Goal: Task Accomplishment & Management: Complete application form

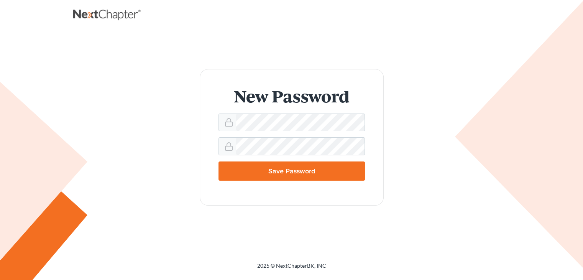
click at [293, 168] on input "Save Password" at bounding box center [292, 170] width 147 height 19
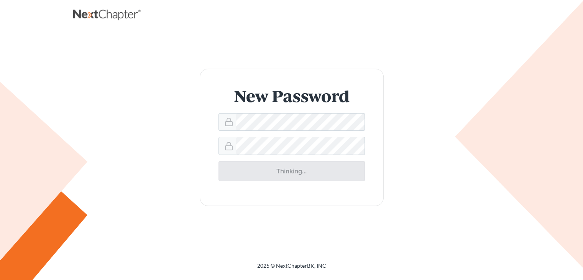
type input "Thinking..."
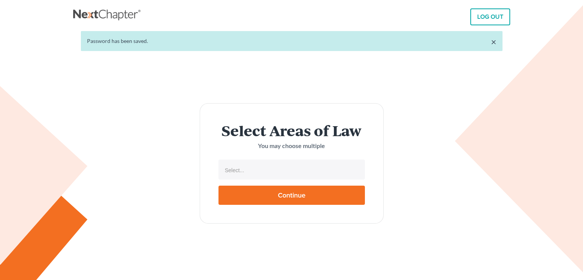
select select
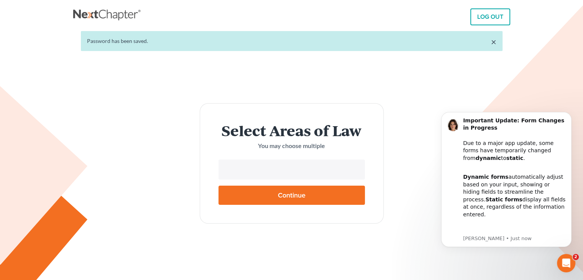
click at [293, 168] on input "text" at bounding box center [291, 171] width 136 height 12
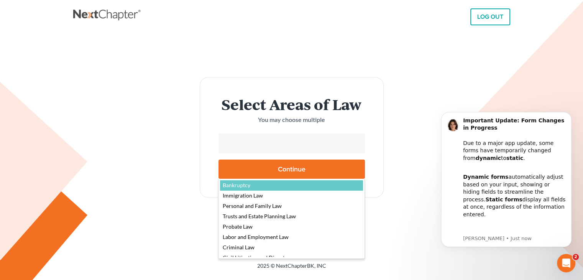
select select "4556"
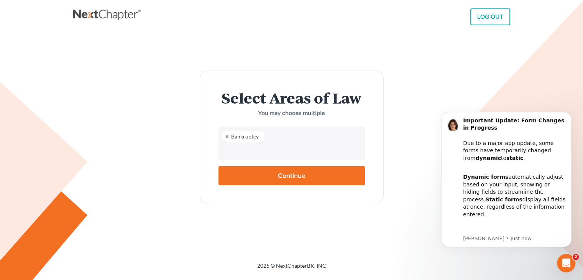
click at [279, 177] on input "Continue" at bounding box center [292, 175] width 147 height 19
type input "Thinking..."
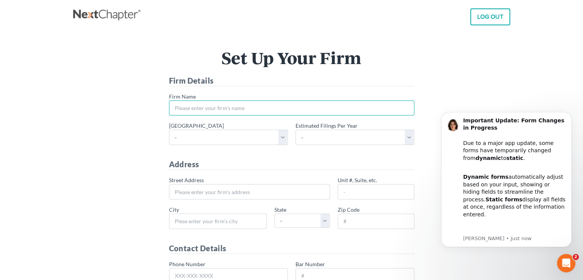
click at [270, 103] on input "* Firm Name" at bounding box center [291, 107] width 245 height 15
type input "Covenant Legal Group"
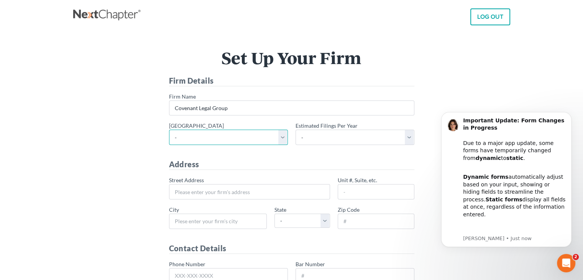
click at [261, 144] on select "- Alabama - Middle Alabama - Northern Alabama - Southern Alaska Arizona Arkansa…" at bounding box center [228, 137] width 119 height 15
click at [169, 130] on select "- Alabama - Middle Alabama - Northern Alabama - Southern Alaska Arizona Arkansa…" at bounding box center [228, 137] width 119 height 15
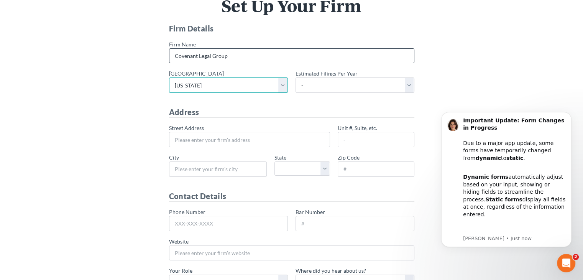
scroll to position [53, 0]
click at [254, 86] on select "- Alabama - Middle Alabama - Northern Alabama - Southern Alaska Arizona Arkansa…" at bounding box center [228, 83] width 119 height 15
select select "63"
click at [169, 76] on select "- Alabama - Middle Alabama - Northern Alabama - Southern Alaska Arizona Arkansa…" at bounding box center [228, 83] width 119 height 15
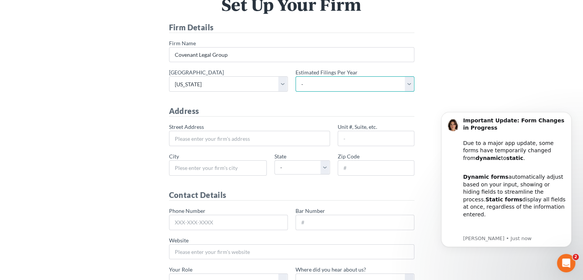
click at [324, 81] on select "- 1-10 11-50 50+" at bounding box center [355, 83] width 119 height 15
select select "1"
click at [296, 76] on select "- 1-10 11-50 50+" at bounding box center [355, 83] width 119 height 15
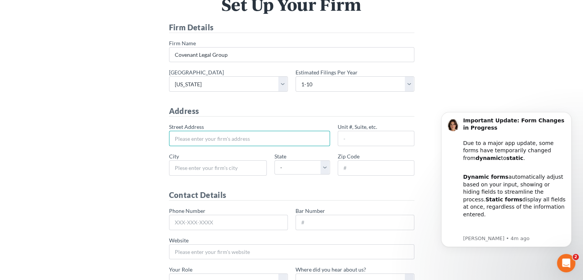
click at [268, 136] on input "* Street Address" at bounding box center [249, 138] width 161 height 15
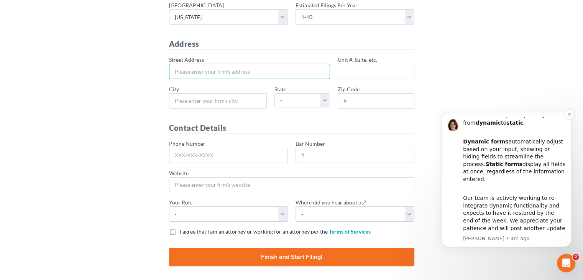
scroll to position [147, 0]
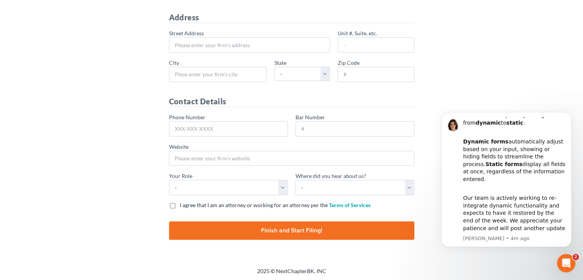
click at [521, 271] on body "Important Update: Form Changes in Progress Due to a major app update, some form…" at bounding box center [506, 189] width 147 height 168
click at [567, 257] on div "Open Intercom Messenger" at bounding box center [565, 261] width 25 height 25
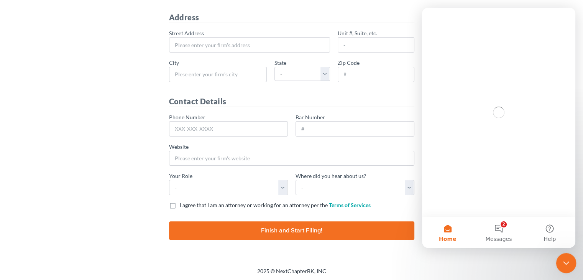
scroll to position [0, 0]
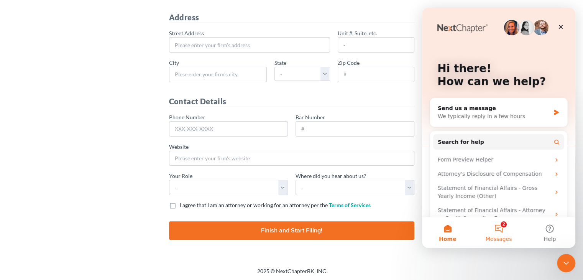
click at [501, 229] on button "2 Messages" at bounding box center [498, 232] width 51 height 31
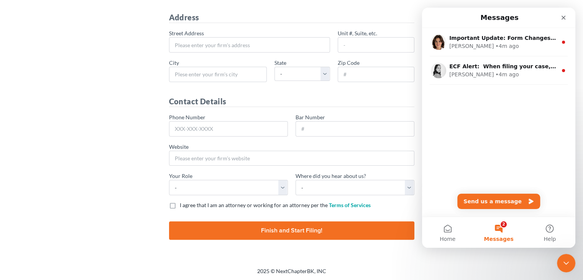
click at [464, 257] on div "Set Up Your Firm Firm Details * Firm Name Covenant Legal Group * Primary distri…" at bounding box center [291, 75] width 437 height 383
click at [563, 16] on icon "Close" at bounding box center [564, 18] width 6 height 6
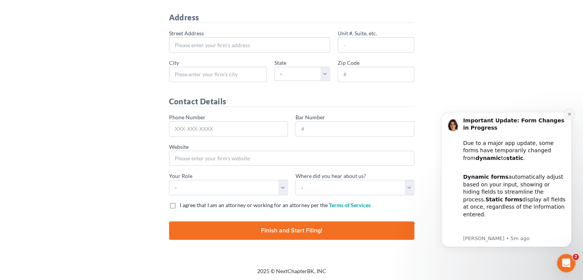
click at [570, 112] on icon "Dismiss notification" at bounding box center [570, 114] width 4 height 4
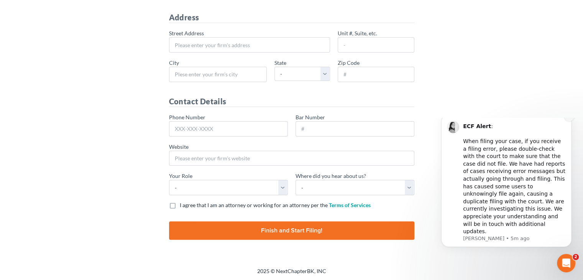
click at [568, 118] on icon "Dismiss notification" at bounding box center [570, 116] width 4 height 4
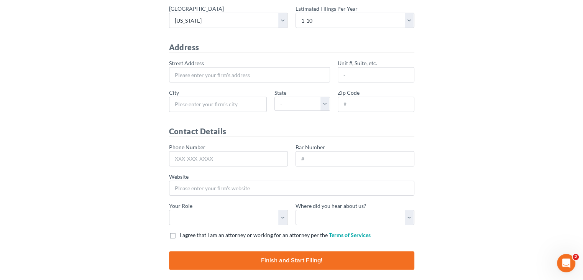
scroll to position [118, 0]
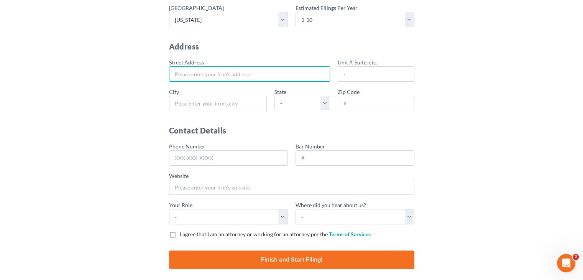
click at [219, 68] on input "* Street Address" at bounding box center [249, 73] width 161 height 15
type input "[STREET_ADDRESS]"
type input "[PERSON_NAME]"
select select "ND"
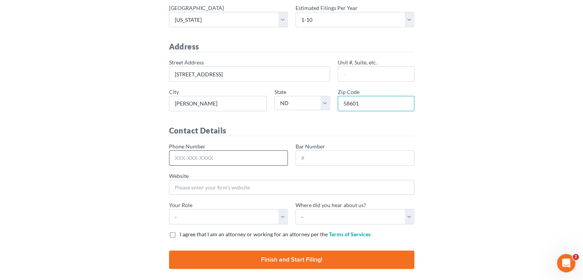
type input "58601"
click at [208, 154] on input "Phone Number" at bounding box center [228, 157] width 119 height 15
type input "701-483-3884"
click at [323, 160] on input "Bar Number" at bounding box center [355, 157] width 119 height 15
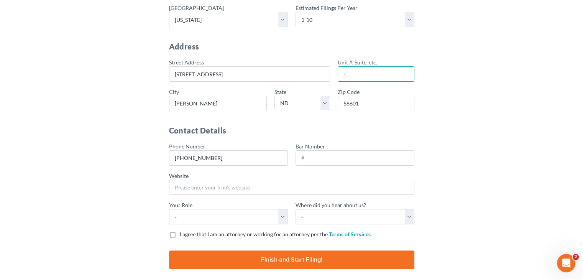
click at [357, 67] on input "Unit #, Suite, etc." at bounding box center [376, 73] width 77 height 15
type input "PO Box 465"
click at [389, 103] on input "58601" at bounding box center [376, 103] width 77 height 15
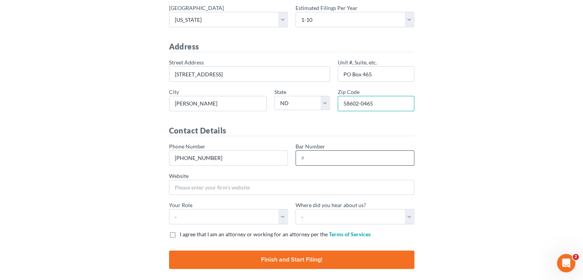
type input "58602-0465"
click at [324, 154] on input "Bar Number" at bounding box center [355, 157] width 119 height 15
type input "06749"
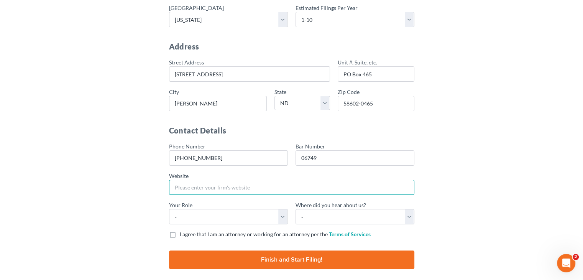
click at [267, 191] on input "Website" at bounding box center [291, 187] width 245 height 15
type input "c"
type input "CovenantLegalGroup.com"
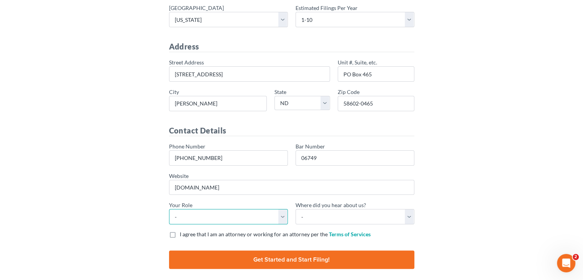
click at [232, 216] on select "- Attorney Paralegal Assistant" at bounding box center [228, 216] width 119 height 15
select select "paralegal"
click at [169, 209] on select "- Attorney Paralegal Assistant" at bounding box center [228, 216] width 119 height 15
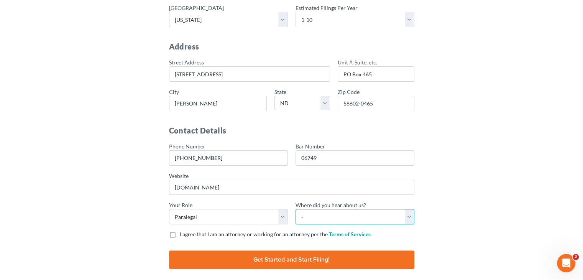
click at [354, 215] on select "- Bar association Capterra Clio Email Facebook Google Word of mouth Other" at bounding box center [355, 216] width 119 height 15
select select "Other"
click at [296, 209] on select "- Bar association Capterra Clio Email Facebook Google Word of mouth Other" at bounding box center [355, 216] width 119 height 15
click at [180, 233] on label "I agree that I am an attorney or working for an attorney per the Terms of Servi…" at bounding box center [275, 235] width 191 height 8
click at [183, 233] on input "I agree that I am an attorney or working for an attorney per the Terms of Servi…" at bounding box center [185, 233] width 5 height 5
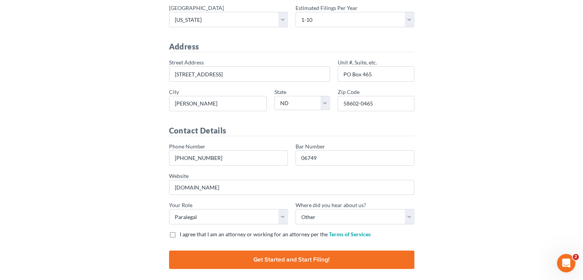
checkbox input "true"
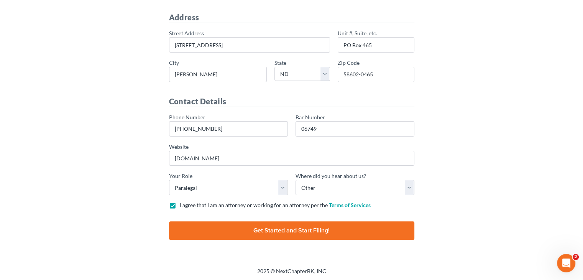
click at [245, 229] on input "Finish and Start Filing!" at bounding box center [291, 230] width 245 height 18
type input "Thinking..."
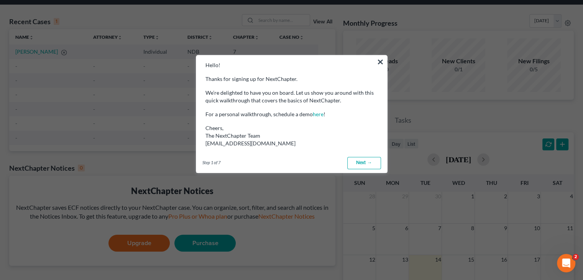
scroll to position [28, 0]
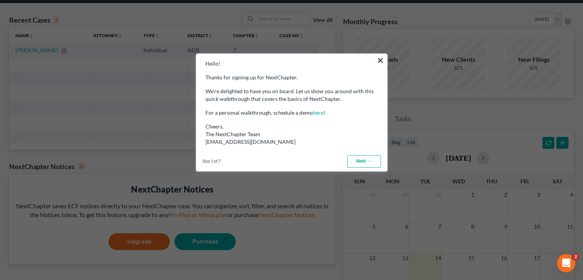
click at [360, 162] on link "Next →" at bounding box center [365, 161] width 34 height 12
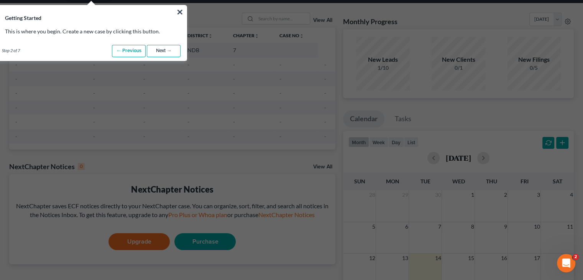
scroll to position [0, 0]
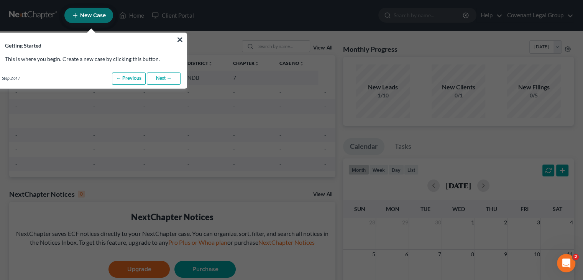
click at [166, 77] on link "Next →" at bounding box center [164, 78] width 34 height 12
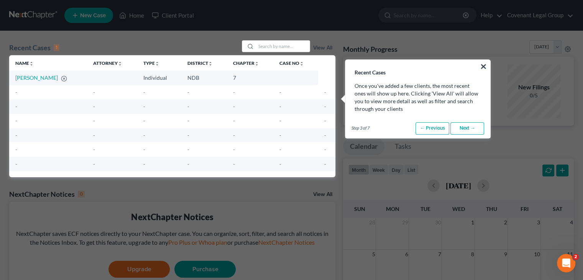
click at [464, 129] on link "Next →" at bounding box center [468, 128] width 34 height 12
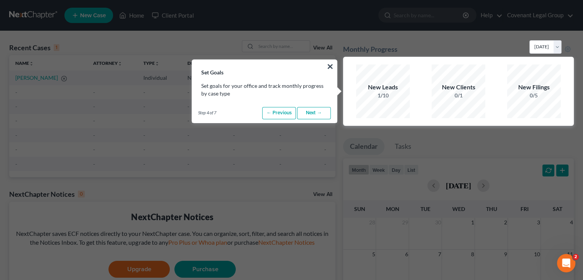
click at [318, 112] on link "Next →" at bounding box center [314, 113] width 34 height 12
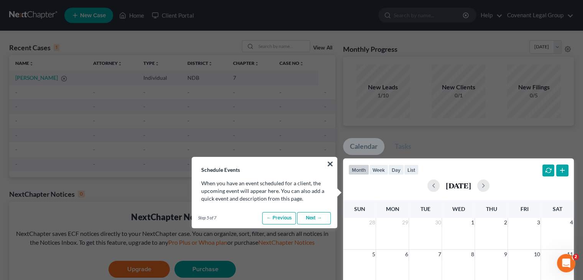
click at [305, 217] on link "Next →" at bounding box center [314, 218] width 34 height 12
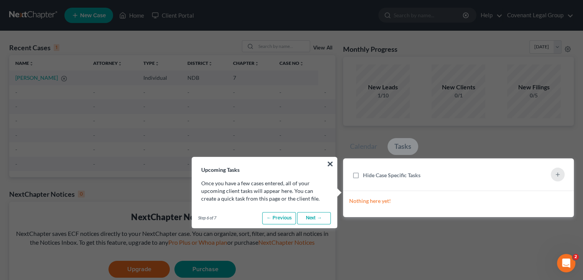
click at [305, 217] on link "Next →" at bounding box center [314, 218] width 34 height 12
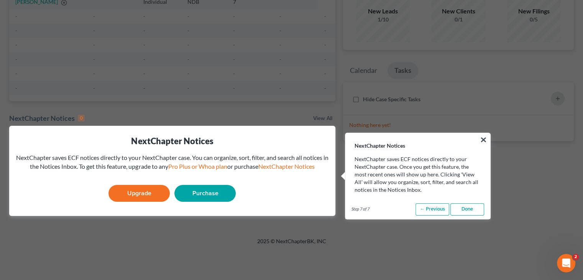
scroll to position [76, 0]
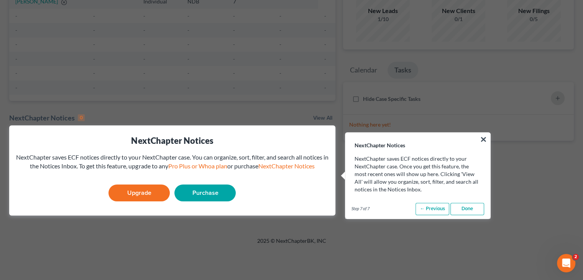
click at [201, 195] on link "Purchase" at bounding box center [205, 192] width 61 height 17
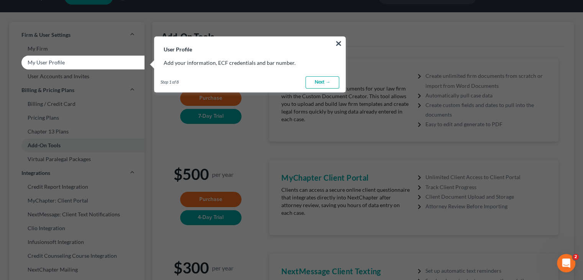
scroll to position [18, 0]
click at [323, 81] on link "Next →" at bounding box center [323, 83] width 34 height 12
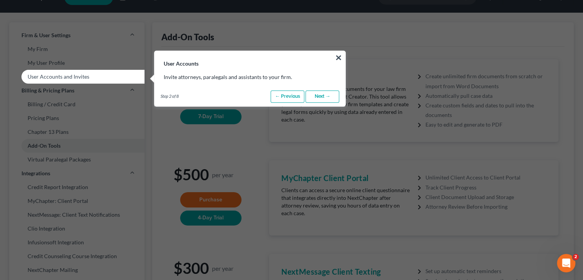
click at [318, 96] on link "Next →" at bounding box center [323, 97] width 34 height 12
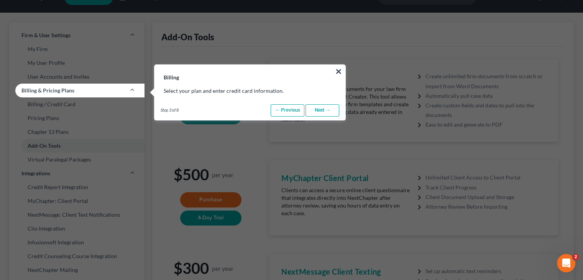
click at [318, 109] on link "Next →" at bounding box center [323, 110] width 34 height 12
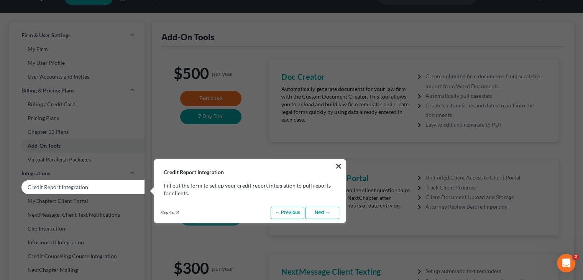
click at [321, 212] on link "Next →" at bounding box center [323, 213] width 34 height 12
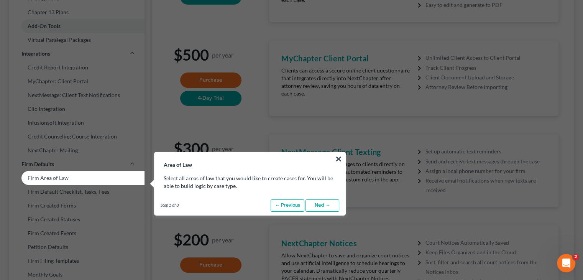
scroll to position [138, 0]
click at [321, 208] on link "Next →" at bounding box center [323, 205] width 34 height 12
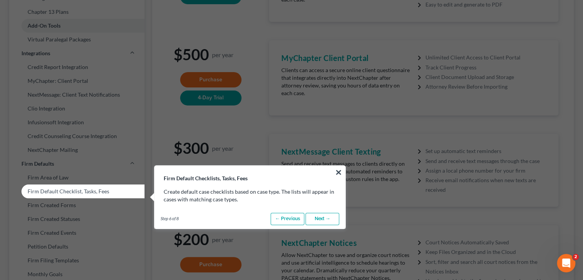
click at [321, 217] on link "Next →" at bounding box center [323, 219] width 34 height 12
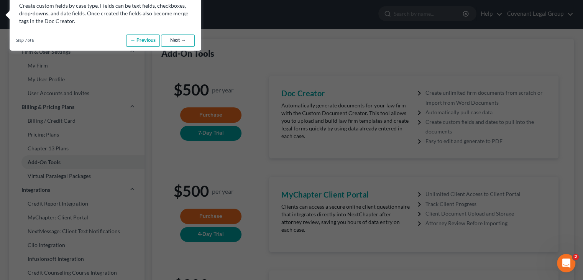
scroll to position [0, 0]
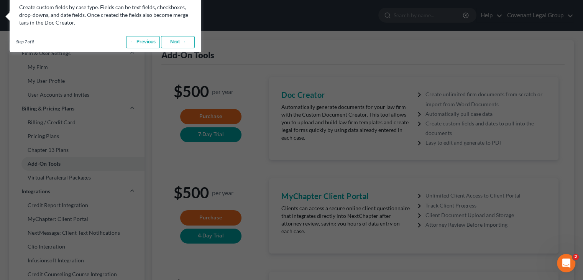
click at [181, 43] on link "Next →" at bounding box center [178, 42] width 34 height 12
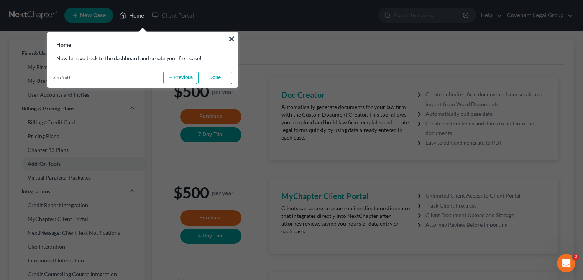
click at [226, 76] on link "Done" at bounding box center [215, 78] width 34 height 12
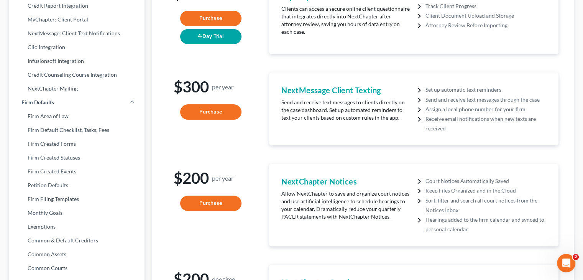
scroll to position [233, 0]
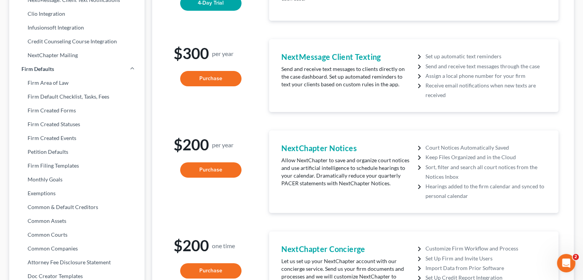
click at [186, 169] on button "Purchase" at bounding box center [210, 169] width 61 height 15
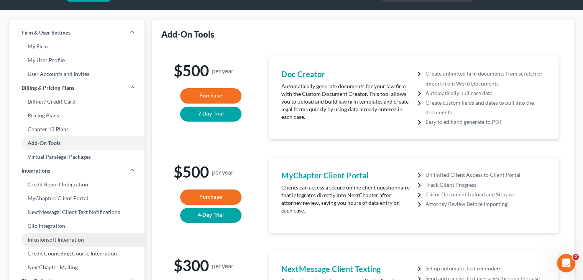
scroll to position [20, 0]
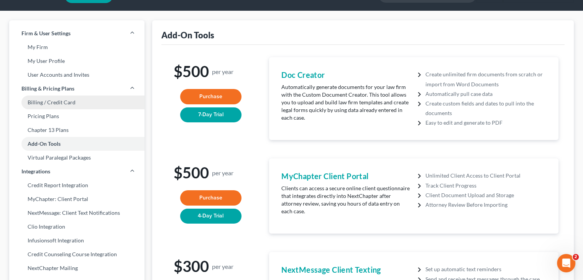
click at [68, 102] on link "Billing / Credit Card" at bounding box center [76, 103] width 135 height 14
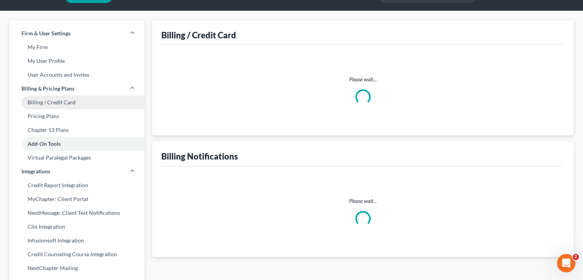
select select "29"
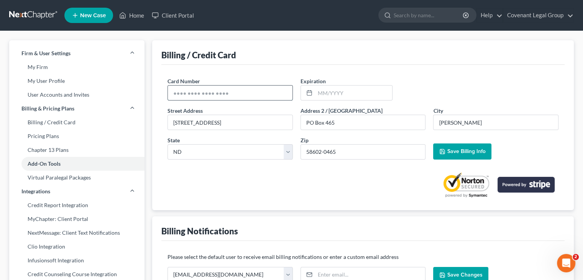
click at [250, 92] on input "text" at bounding box center [230, 93] width 125 height 15
type input "7"
type input "[CREDIT_CARD_NUMBER]"
click at [333, 96] on input "text" at bounding box center [353, 93] width 77 height 15
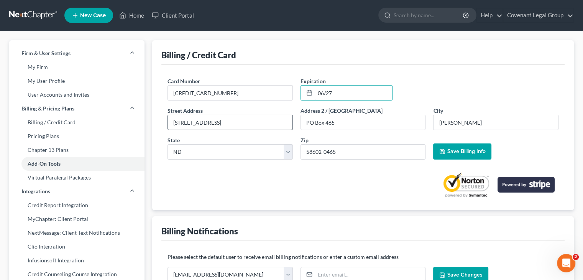
type input "06/27"
click at [227, 123] on input "[STREET_ADDRESS]" at bounding box center [230, 122] width 125 height 15
type input "1"
type input "PO Box 465"
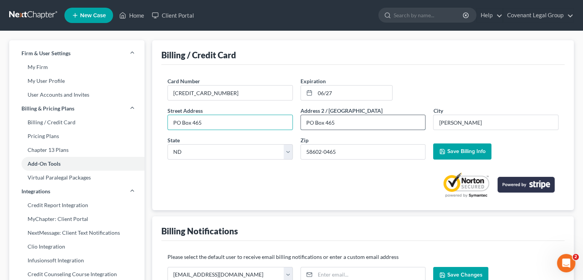
click at [372, 125] on input "PO Box 465" at bounding box center [363, 122] width 125 height 15
type input "P"
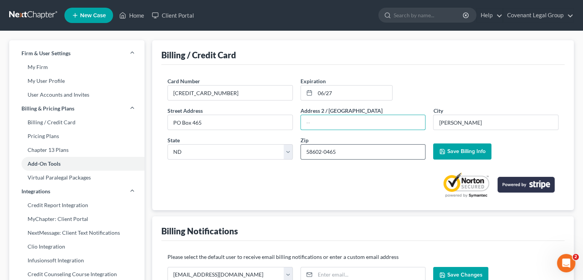
scroll to position [51, 0]
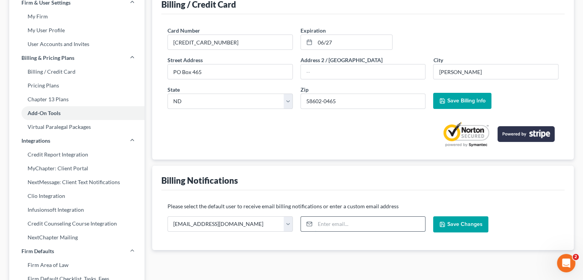
click at [341, 222] on input "email" at bounding box center [370, 224] width 110 height 15
type input "[EMAIL_ADDRESS][DOMAIN_NAME]"
click at [452, 226] on span "Save Changes" at bounding box center [464, 224] width 35 height 7
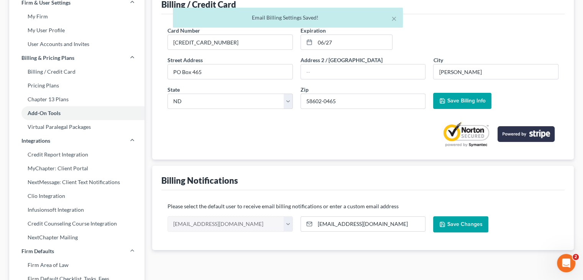
click at [446, 102] on span "Save Billing Info" at bounding box center [463, 100] width 46 height 7
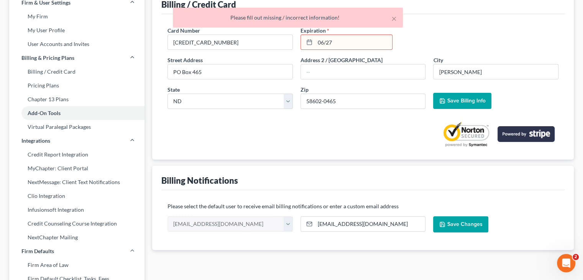
click at [327, 43] on input "06/27" at bounding box center [353, 42] width 77 height 15
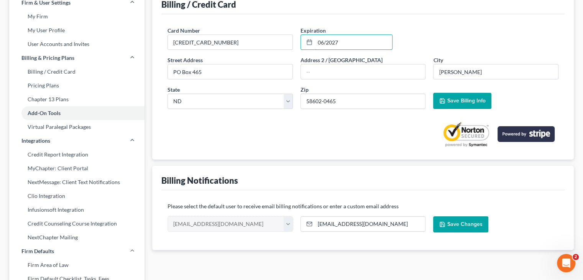
type input "06/2027"
click at [445, 98] on icon "button" at bounding box center [443, 101] width 6 height 6
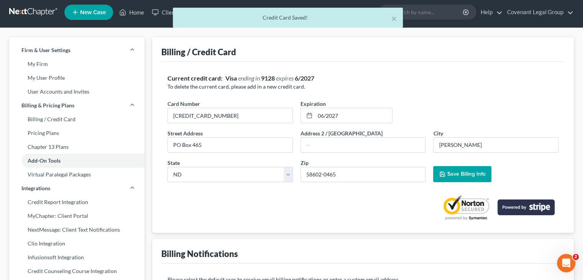
scroll to position [0, 0]
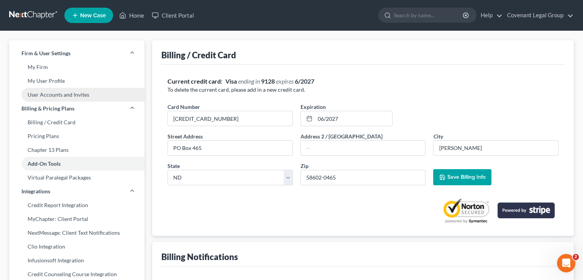
click at [68, 96] on link "User Accounts and Invites" at bounding box center [76, 95] width 135 height 14
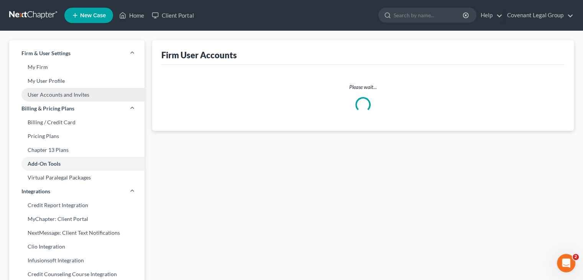
select select "1"
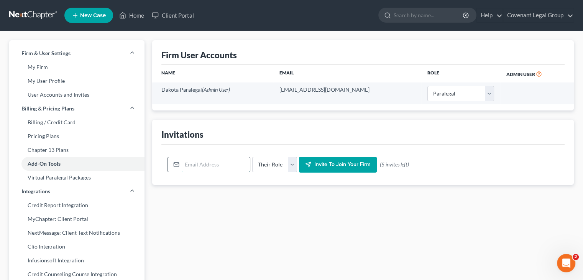
click at [216, 165] on input "email" at bounding box center [216, 164] width 68 height 15
type input "[EMAIL_ADDRESS][DOMAIN_NAME]"
click at [285, 166] on select "Their Role Attorney Paralegal Assistant" at bounding box center [274, 164] width 45 height 15
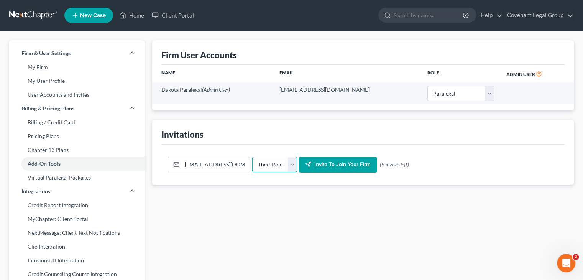
select select "attorney"
click at [252, 157] on select "Their Role Attorney Paralegal Assistant" at bounding box center [274, 164] width 45 height 15
click at [326, 165] on span "Invite to join your firm" at bounding box center [343, 164] width 56 height 7
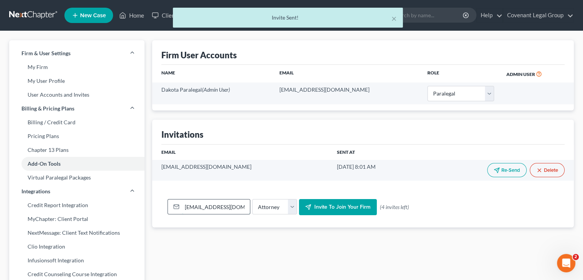
click at [196, 206] on input "[EMAIL_ADDRESS][DOMAIN_NAME]" at bounding box center [216, 206] width 68 height 15
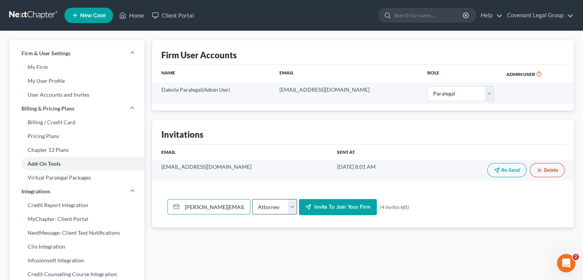
type input "[PERSON_NAME][EMAIL_ADDRESS][DOMAIN_NAME]"
click at [287, 205] on select "Their Role Attorney Paralegal Assistant" at bounding box center [274, 206] width 45 height 15
select select "paralegal"
click at [252, 199] on select "Their Role Attorney Paralegal Assistant" at bounding box center [274, 206] width 45 height 15
click at [339, 204] on span "Invite to join your firm" at bounding box center [343, 207] width 56 height 7
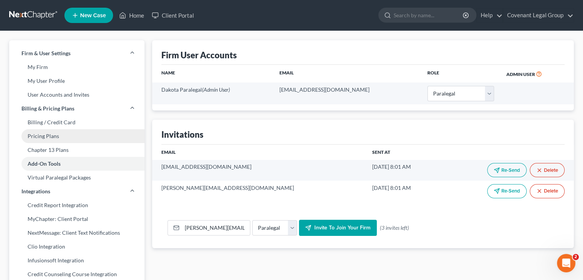
click at [72, 133] on link "Pricing Plans" at bounding box center [76, 136] width 135 height 14
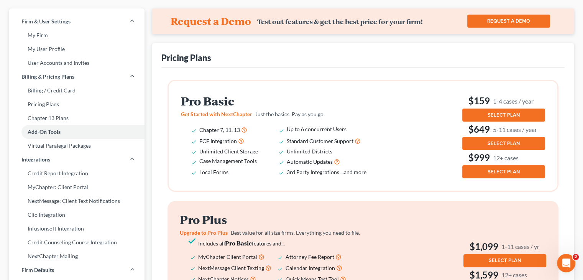
scroll to position [32, 0]
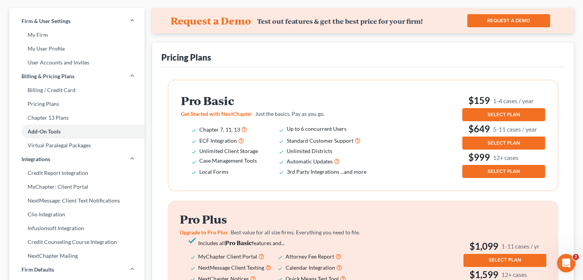
click at [475, 112] on button "SELECT PLAN" at bounding box center [504, 114] width 83 height 13
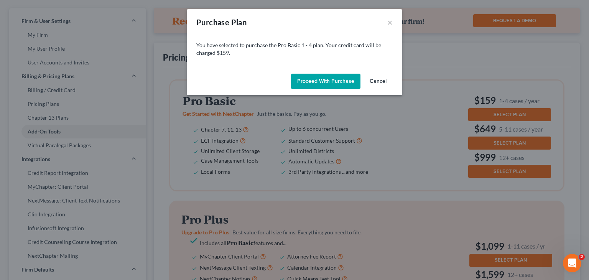
click at [318, 82] on button "Proceed with Purchase" at bounding box center [325, 81] width 69 height 15
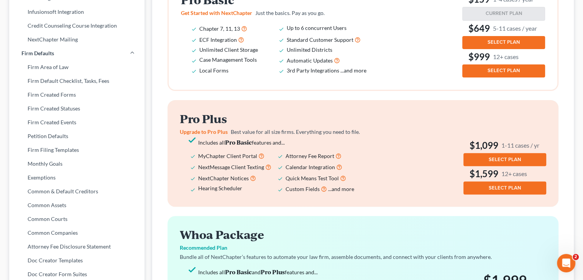
scroll to position [149, 0]
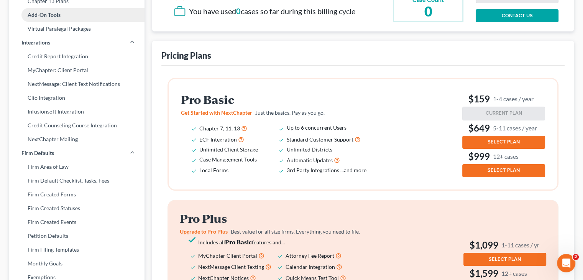
click at [74, 15] on link "Add-On Tools" at bounding box center [76, 15] width 135 height 14
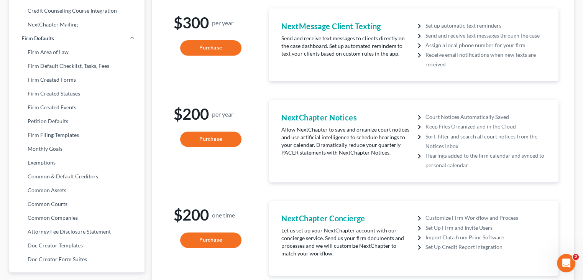
scroll to position [296, 0]
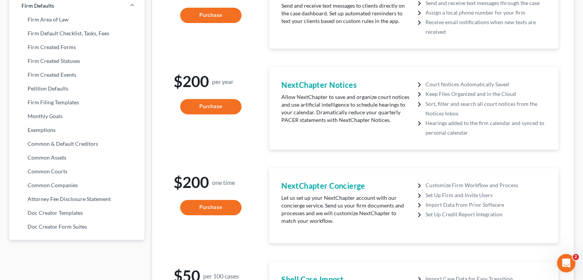
click at [211, 109] on button "Purchase" at bounding box center [210, 106] width 61 height 15
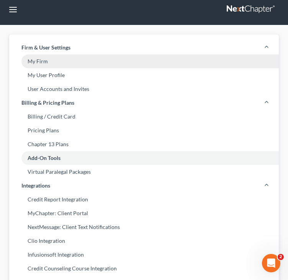
scroll to position [0, 0]
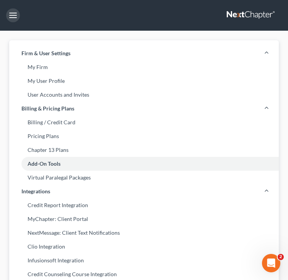
click at [14, 17] on button "button" at bounding box center [13, 15] width 14 height 14
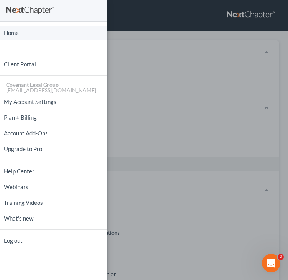
click at [37, 31] on link "Home" at bounding box center [53, 32] width 107 height 13
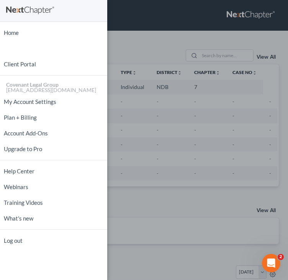
click at [146, 35] on div "Home New Case Client Portal Covenant Legal Group [EMAIL_ADDRESS][DOMAIN_NAME] M…" at bounding box center [144, 140] width 288 height 280
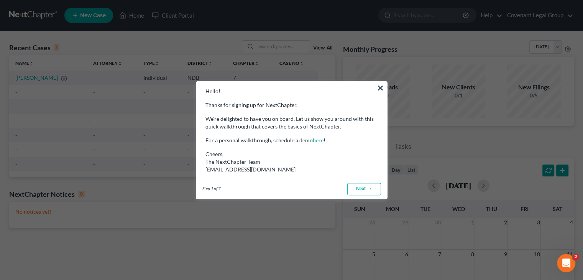
click at [357, 184] on link "Next →" at bounding box center [365, 189] width 34 height 12
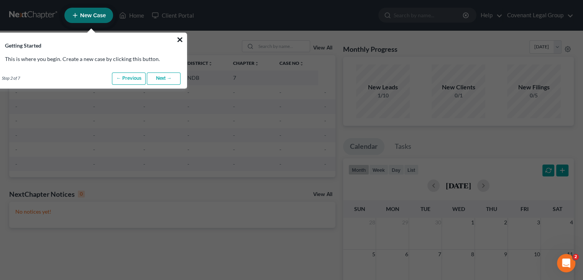
click at [179, 40] on button "×" at bounding box center [179, 39] width 7 height 12
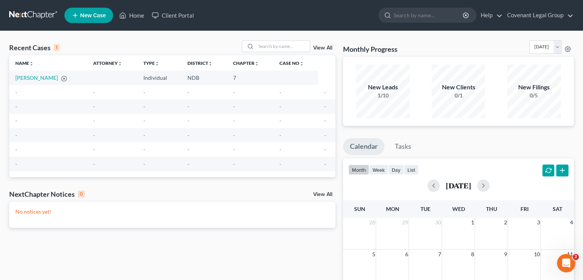
click at [93, 15] on span "New Case" at bounding box center [93, 16] width 26 height 6
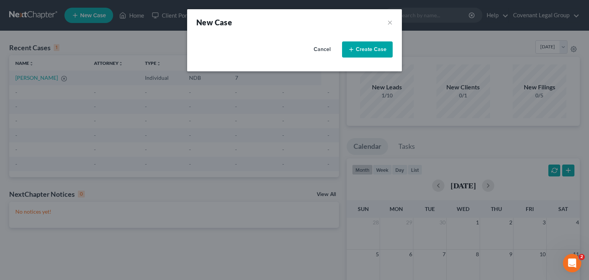
select select "60"
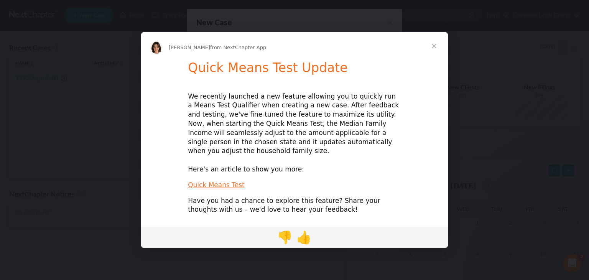
click at [433, 51] on span "Close" at bounding box center [434, 46] width 28 height 28
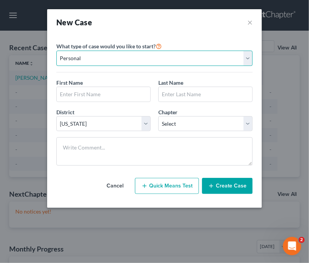
click at [114, 59] on select "Personal Business" at bounding box center [154, 58] width 196 height 15
click at [56, 51] on select "Personal Business" at bounding box center [154, 58] width 196 height 15
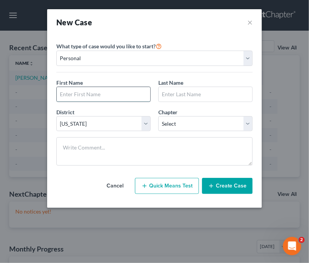
click at [102, 91] on input "text" at bounding box center [104, 94] width 94 height 15
type input "[PERSON_NAME]"
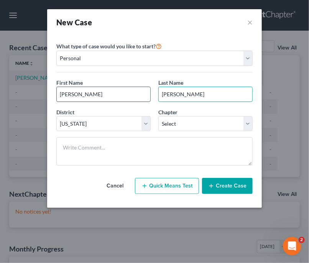
type input "[PERSON_NAME]"
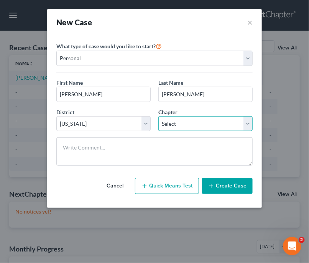
click at [195, 127] on select "Select 7 11 12 13" at bounding box center [205, 123] width 94 height 15
click at [158, 116] on select "Select 7 11 12 13" at bounding box center [205, 123] width 94 height 15
click at [187, 122] on select "Select 7 11 12 13" at bounding box center [205, 123] width 94 height 15
select select "3"
click at [158, 116] on select "Select 7 11 12 13" at bounding box center [205, 123] width 94 height 15
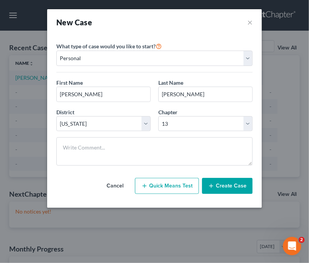
click at [222, 186] on button "Create Case" at bounding box center [227, 186] width 51 height 16
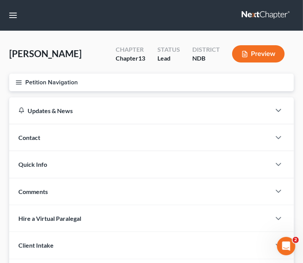
click at [72, 85] on button "Petition Navigation" at bounding box center [151, 83] width 285 height 18
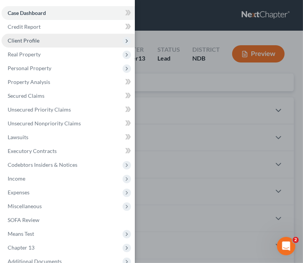
click at [52, 46] on span "Client Profile" at bounding box center [68, 41] width 133 height 14
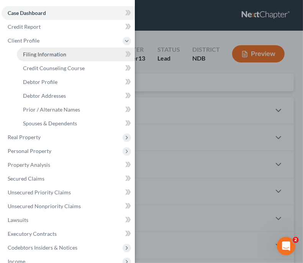
click at [58, 56] on span "Filing Information" at bounding box center [44, 54] width 43 height 7
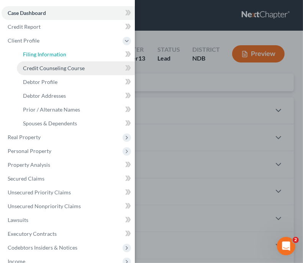
select select "1"
select select "0"
select select "3"
select select "60"
select select "29"
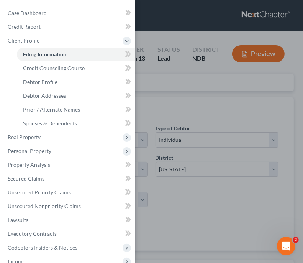
click at [206, 106] on div "Case Dashboard Payments Invoices Payments Payments Credit Report Client Profile" at bounding box center [151, 131] width 303 height 263
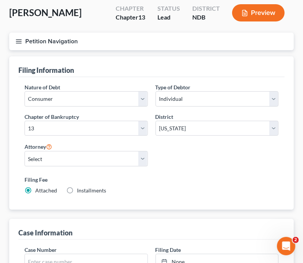
scroll to position [41, 0]
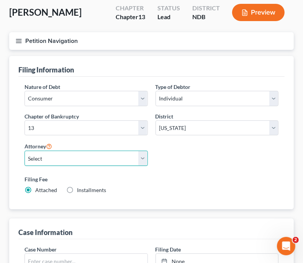
click at [141, 156] on select "Select Dakota Paralegal - null" at bounding box center [87, 158] width 124 height 15
click at [25, 151] on select "Select Dakota Paralegal - null" at bounding box center [87, 158] width 124 height 15
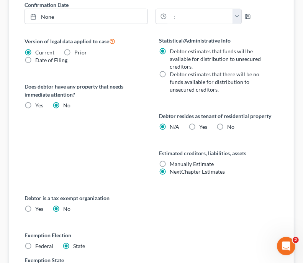
scroll to position [374, 0]
click at [200, 125] on label "Yes Yes" at bounding box center [204, 127] width 8 height 8
click at [203, 125] on input "Yes Yes" at bounding box center [205, 125] width 5 height 5
radio input "true"
radio input "false"
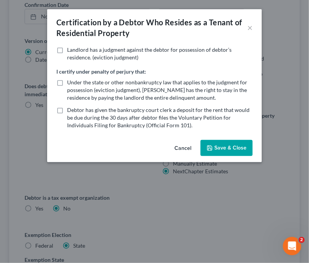
click at [211, 146] on icon "button" at bounding box center [210, 148] width 6 height 6
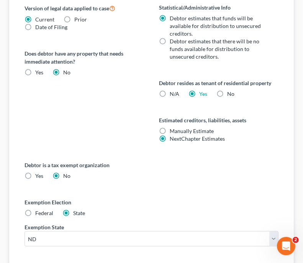
scroll to position [461, 0]
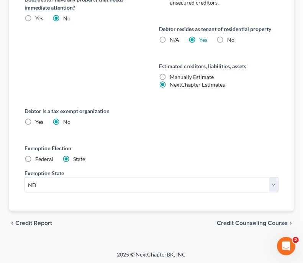
click at [240, 220] on span "Credit Counseling Course" at bounding box center [252, 223] width 71 height 6
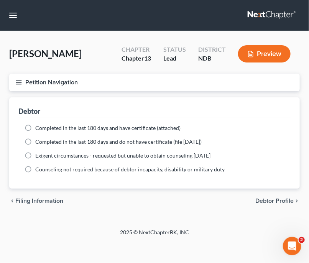
click at [267, 201] on span "Debtor Profile" at bounding box center [274, 201] width 38 height 6
select select "0"
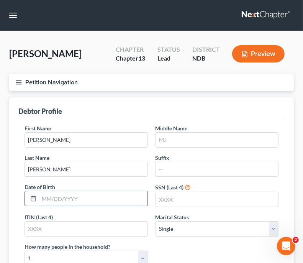
click at [106, 199] on input "text" at bounding box center [93, 198] width 109 height 15
type input "[DATE]"
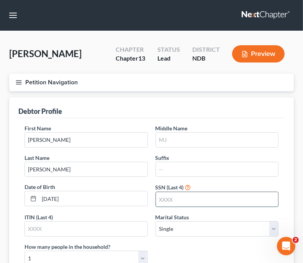
click at [187, 194] on input "text" at bounding box center [217, 199] width 123 height 15
type input "8706"
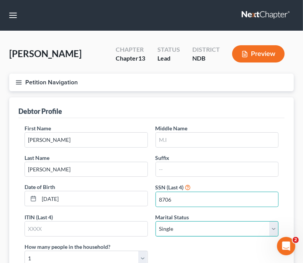
click at [171, 229] on select "Select Single Married Separated Divorced Widowed" at bounding box center [218, 228] width 124 height 15
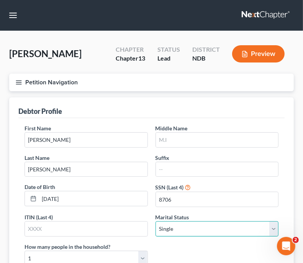
select select "1"
click at [156, 221] on select "Select Single Married Separated Divorced Widowed" at bounding box center [218, 228] width 124 height 15
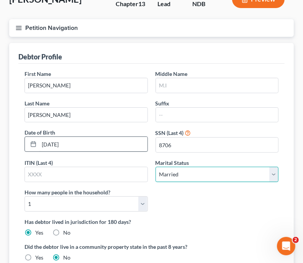
scroll to position [89, 0]
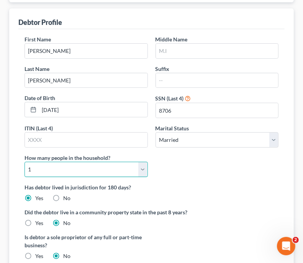
click at [126, 168] on select "Select 1 2 3 4 5 6 7 8 9 10 11 12 13 14 15 16 17 18 19 20" at bounding box center [87, 169] width 124 height 15
click at [130, 173] on select "Select 1 2 3 4 5 6 7 8 9 10 11 12 13 14 15 16 17 18 19 20" at bounding box center [87, 169] width 124 height 15
click at [25, 162] on select "Select 1 2 3 4 5 6 7 8 9 10 11 12 13 14 15 16 17 18 19 20" at bounding box center [87, 169] width 124 height 15
click at [102, 166] on select "Select 1 2 3 4 5 6 7 8 9 10 11 12 13 14 15 16 17 18 19 20" at bounding box center [87, 169] width 124 height 15
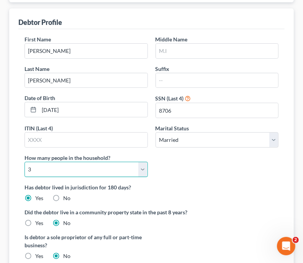
click at [25, 162] on select "Select 1 2 3 4 5 6 7 8 9 10 11 12 13 14 15 16 17 18 19 20" at bounding box center [87, 169] width 124 height 15
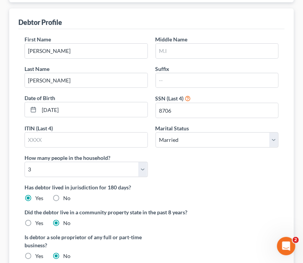
click at [178, 150] on div "First Name [PERSON_NAME] Middle Name Last Name [PERSON_NAME] Suffix Date of Bir…" at bounding box center [152, 109] width 262 height 148
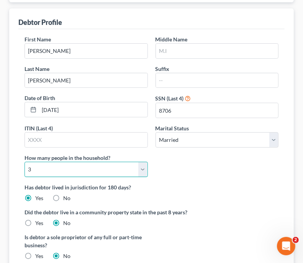
click at [142, 169] on select "Select 1 2 3 4 5 6 7 8 9 10 11 12 13 14 15 16 17 18 19 20" at bounding box center [87, 169] width 124 height 15
click at [25, 162] on select "Select 1 2 3 4 5 6 7 8 9 10 11 12 13 14 15 16 17 18 19 20" at bounding box center [87, 169] width 124 height 15
click at [143, 169] on select "Select 1 2 3 4 5 6 7 8 9 10 11 12 13 14 15 16 17 18 19 20" at bounding box center [87, 169] width 124 height 15
select select "4"
click at [25, 162] on select "Select 1 2 3 4 5 6 7 8 9 10 11 12 13 14 15 16 17 18 19 20" at bounding box center [87, 169] width 124 height 15
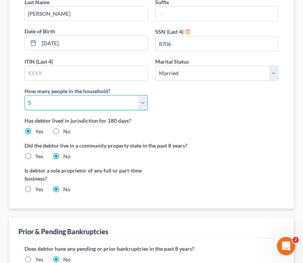
scroll to position [218, 0]
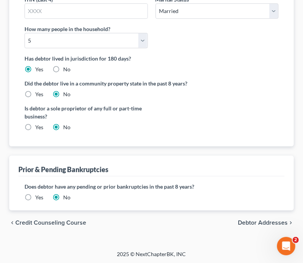
click at [246, 222] on span "Debtor Addresses" at bounding box center [263, 223] width 50 height 6
select select "0"
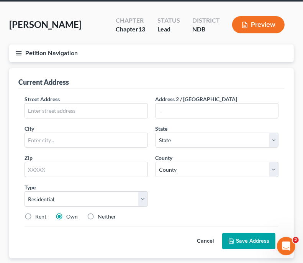
scroll to position [29, 0]
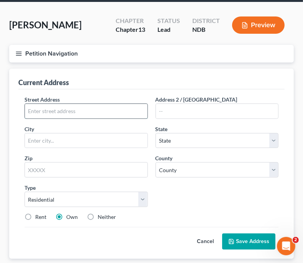
click at [138, 111] on input "text" at bounding box center [86, 111] width 123 height 15
type input "[STREET_ADDRESS]"
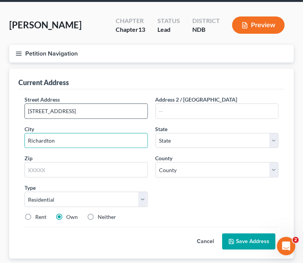
type input "Richardton"
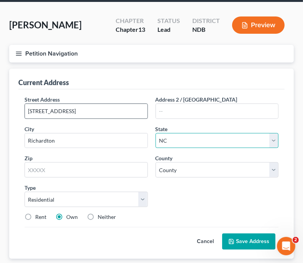
select select "29"
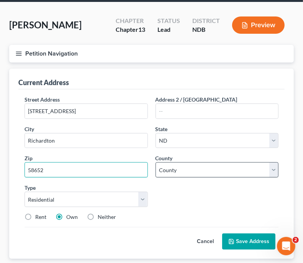
type input "58652"
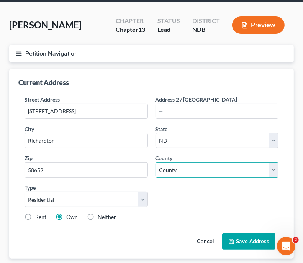
click at [199, 167] on select "County [GEOGRAPHIC_DATA] [GEOGRAPHIC_DATA] [GEOGRAPHIC_DATA] [GEOGRAPHIC_DATA] …" at bounding box center [218, 169] width 124 height 15
select select "44"
click at [156, 162] on select "County [GEOGRAPHIC_DATA] [GEOGRAPHIC_DATA] [GEOGRAPHIC_DATA] [GEOGRAPHIC_DATA] …" at bounding box center [218, 169] width 124 height 15
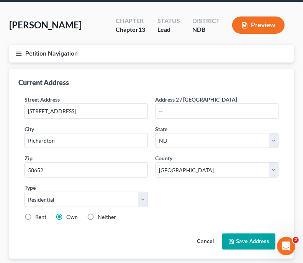
click at [35, 214] on label "Rent" at bounding box center [40, 217] width 11 height 8
click at [38, 214] on input "Rent" at bounding box center [40, 215] width 5 height 5
radio input "true"
click at [241, 240] on button "Save Address" at bounding box center [248, 242] width 53 height 16
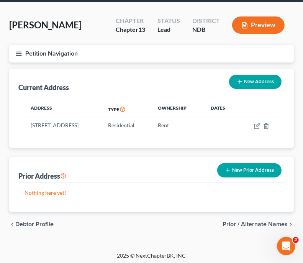
scroll to position [31, 0]
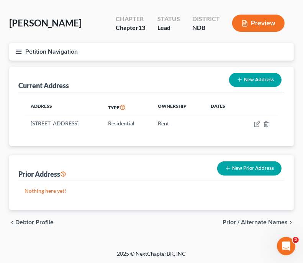
click at [241, 222] on span "Prior / Alternate Names" at bounding box center [255, 222] width 65 height 6
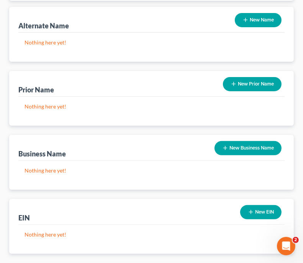
scroll to position [134, 0]
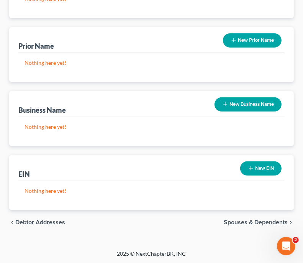
click at [235, 222] on span "Spouses & Dependents" at bounding box center [256, 222] width 64 height 6
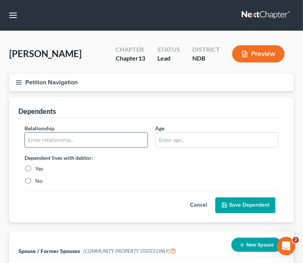
click at [135, 134] on input "text" at bounding box center [86, 140] width 123 height 15
type input "Child"
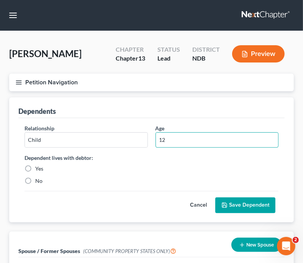
type input "12"
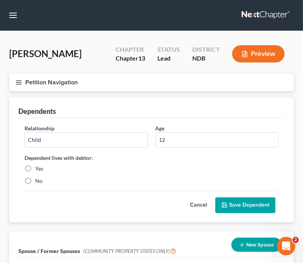
click at [35, 166] on label "Yes" at bounding box center [39, 169] width 8 height 8
click at [38, 166] on input "Yes" at bounding box center [40, 167] width 5 height 5
radio input "true"
click at [236, 204] on button "Save Dependent" at bounding box center [246, 206] width 60 height 16
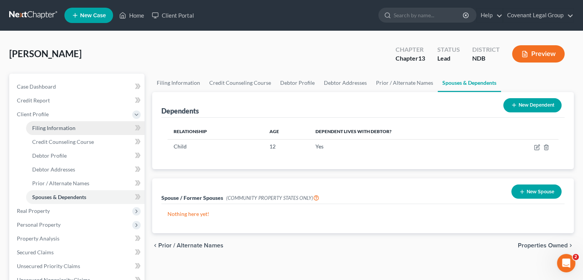
click at [59, 131] on link "Filing Information" at bounding box center [85, 128] width 119 height 14
select select "1"
select select "0"
select select "3"
select select "60"
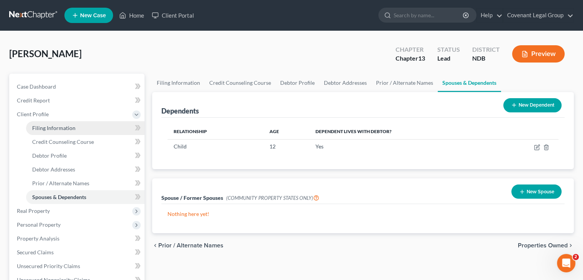
select select "29"
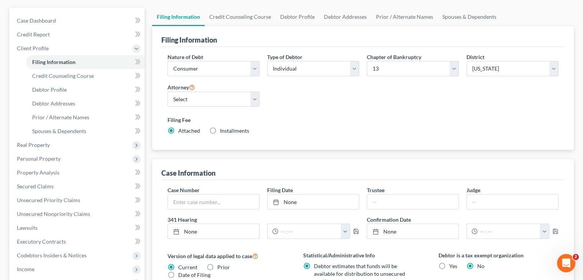
scroll to position [66, 0]
click at [85, 26] on link "Case Dashboard" at bounding box center [78, 21] width 134 height 14
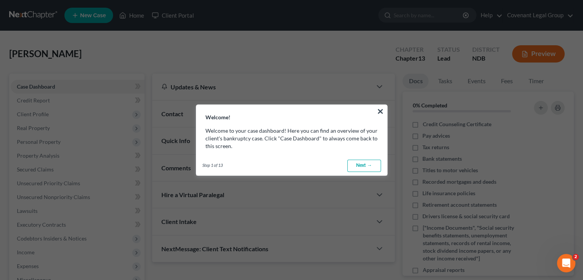
click at [365, 165] on link "Next →" at bounding box center [365, 166] width 34 height 12
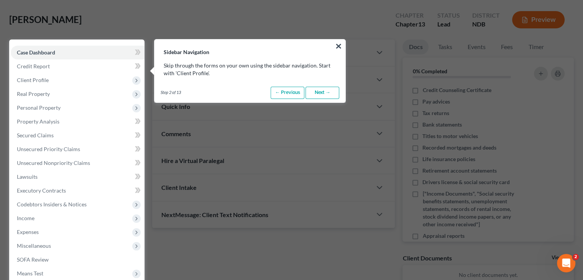
scroll to position [35, 0]
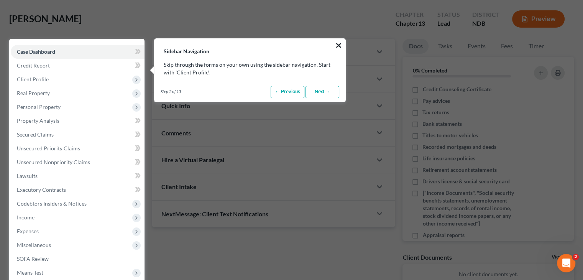
click at [339, 46] on button "×" at bounding box center [338, 45] width 7 height 12
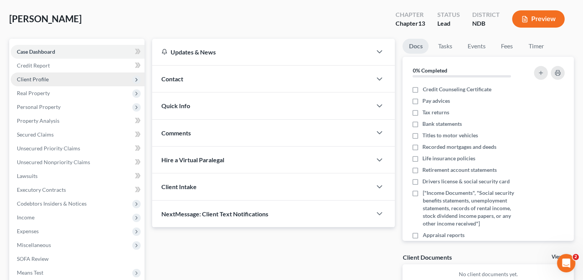
click at [65, 83] on span "Client Profile" at bounding box center [78, 79] width 134 height 14
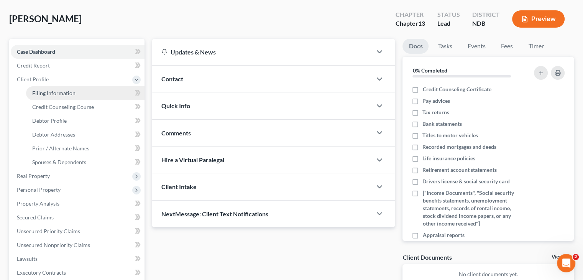
click at [65, 94] on span "Filing Information" at bounding box center [53, 93] width 43 height 7
select select "1"
select select "0"
select select "3"
select select "60"
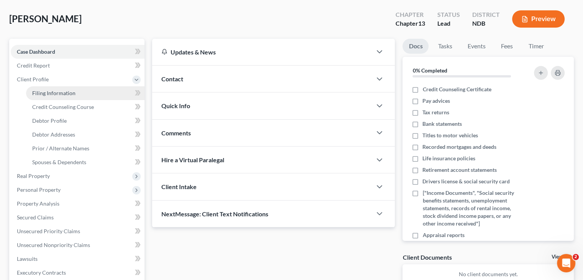
select select "29"
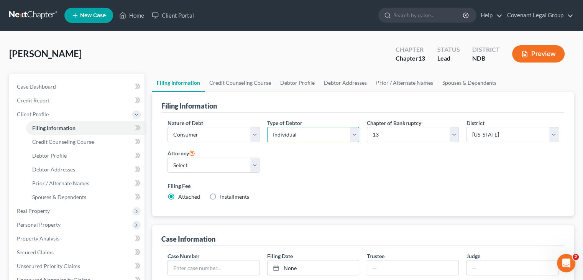
click at [295, 130] on select "Select Individual Joint" at bounding box center [313, 134] width 92 height 15
click at [293, 162] on div "Nature of Debt Select Business Consumer Other Nature of Business Select Clearin…" at bounding box center [363, 163] width 399 height 88
click at [298, 133] on select "Select Individual Joint" at bounding box center [313, 134] width 92 height 15
select select "1"
click at [267, 127] on select "Select Individual Joint" at bounding box center [313, 134] width 92 height 15
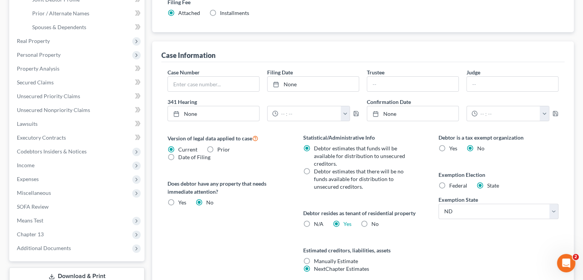
scroll to position [247, 0]
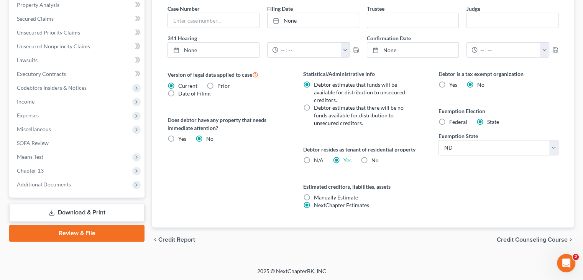
click at [515, 239] on span "Credit Counseling Course" at bounding box center [532, 240] width 71 height 6
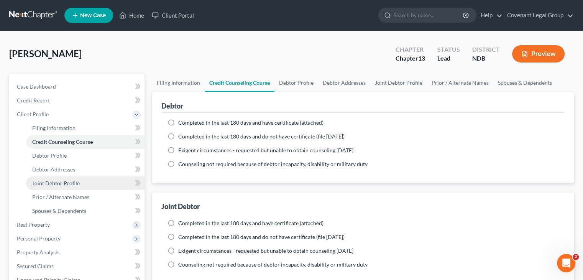
click at [66, 181] on span "Joint Debtor Profile" at bounding box center [56, 183] width 48 height 7
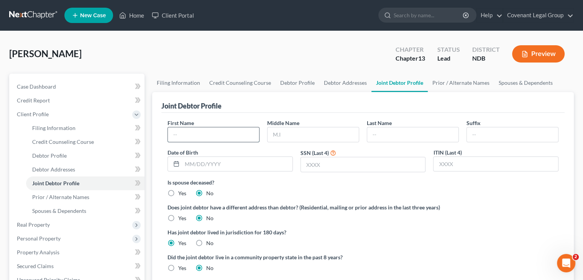
click at [207, 130] on input "text" at bounding box center [213, 134] width 91 height 15
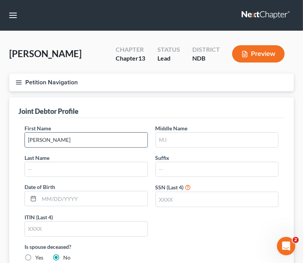
type input "[PERSON_NAME]"
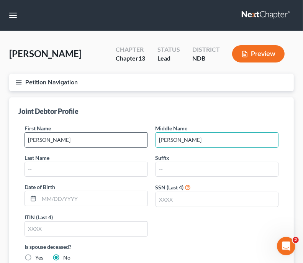
type input "[PERSON_NAME]"
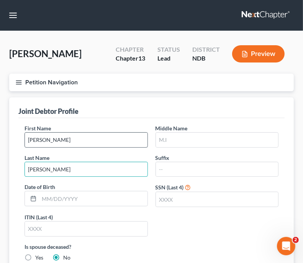
type input "[PERSON_NAME]"
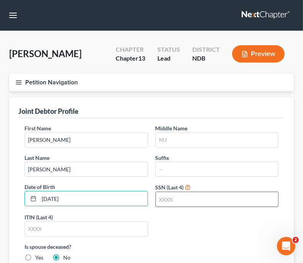
type input "[DATE]"
click at [187, 200] on input "text" at bounding box center [217, 199] width 123 height 15
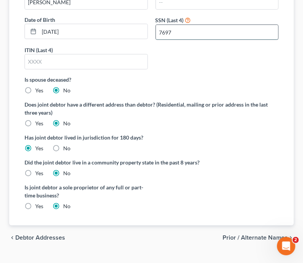
scroll to position [183, 0]
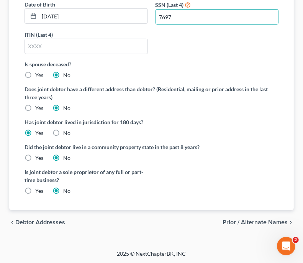
type input "7697"
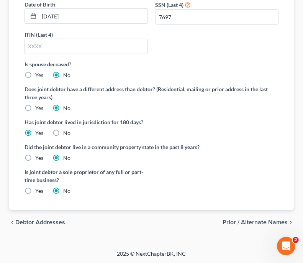
click at [236, 222] on span "Prior / Alternate Names" at bounding box center [255, 222] width 65 height 6
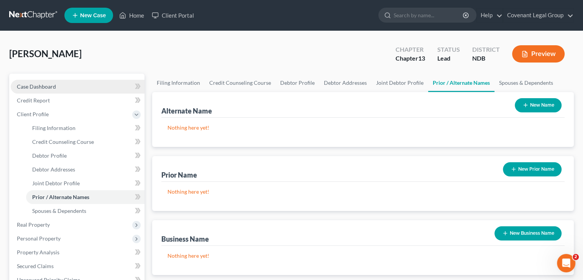
click at [66, 82] on link "Case Dashboard" at bounding box center [78, 87] width 134 height 14
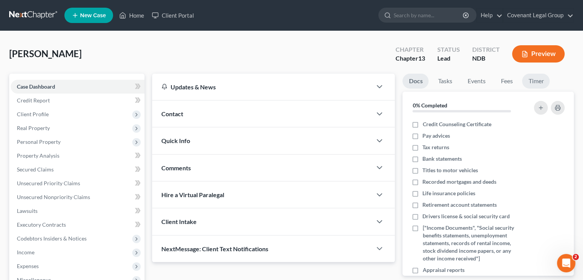
click at [543, 78] on link "Timer" at bounding box center [536, 81] width 28 height 15
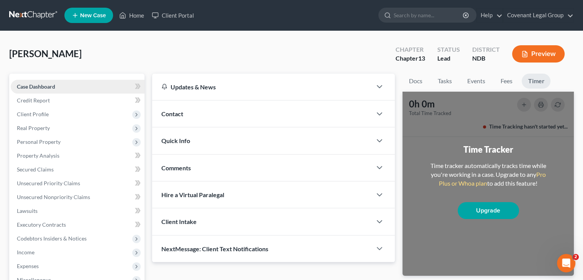
click at [53, 91] on link "Case Dashboard" at bounding box center [78, 87] width 134 height 14
click at [413, 80] on link "Docs" at bounding box center [416, 81] width 26 height 15
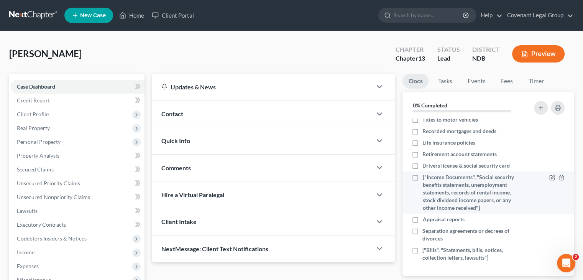
scroll to position [51, 0]
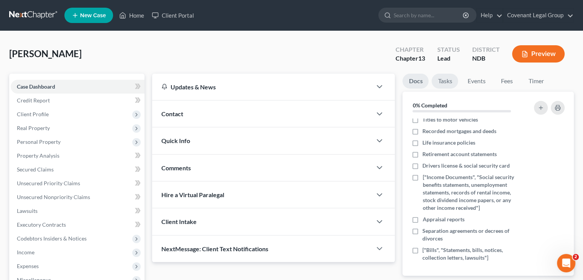
click at [448, 79] on link "Tasks" at bounding box center [445, 81] width 26 height 15
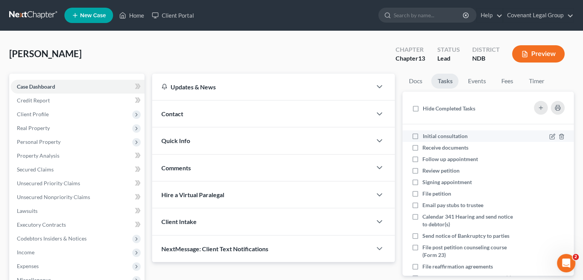
click at [423, 135] on label "Initial consultation" at bounding box center [448, 136] width 51 height 8
click at [426, 135] on input "Initial consultation" at bounding box center [428, 134] width 5 height 5
checkbox input "true"
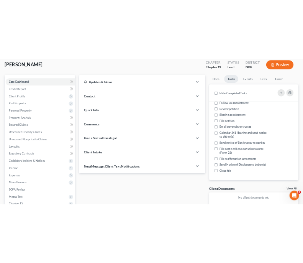
scroll to position [0, 0]
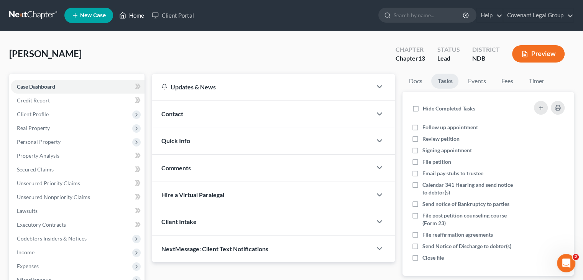
click at [138, 17] on link "Home" at bounding box center [131, 15] width 33 height 14
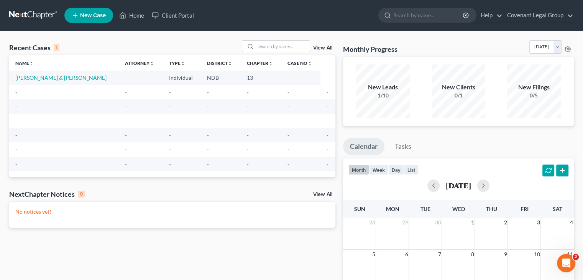
click at [97, 18] on span "New Case" at bounding box center [93, 16] width 26 height 6
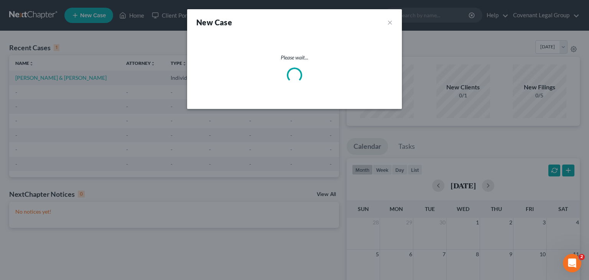
select select "60"
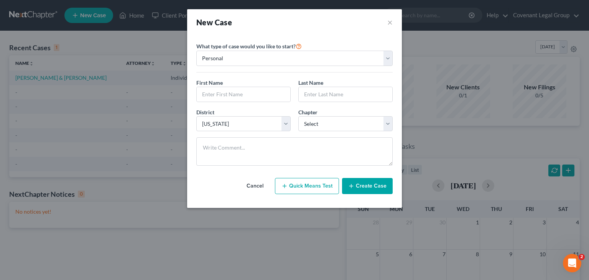
click at [255, 186] on button "Cancel" at bounding box center [255, 185] width 34 height 15
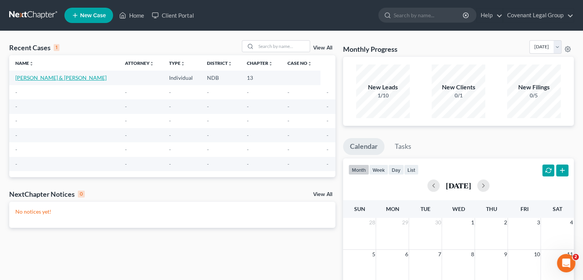
click at [51, 76] on link "[PERSON_NAME] & [PERSON_NAME]" at bounding box center [60, 77] width 91 height 7
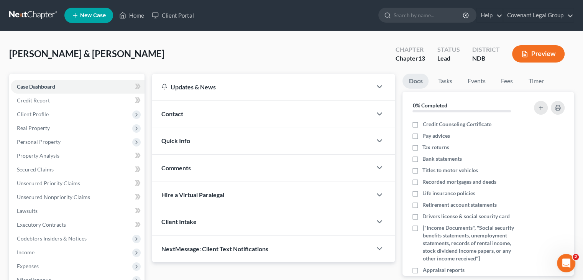
click at [188, 112] on div "Contact" at bounding box center [262, 113] width 220 height 26
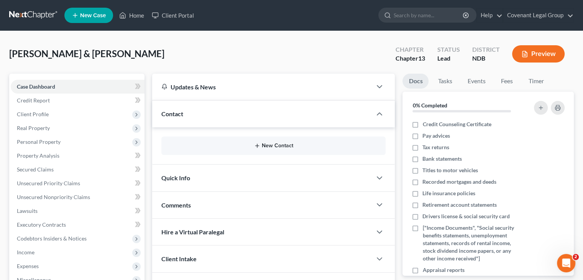
click at [265, 145] on button "New Contact" at bounding box center [274, 146] width 212 height 6
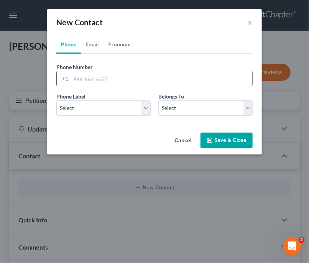
click at [111, 79] on input "tel" at bounding box center [161, 78] width 181 height 15
type input "[PHONE_NUMBER]"
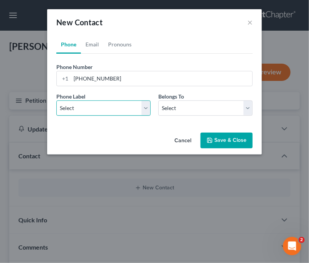
click at [109, 107] on select "Select Mobile Home Work Other" at bounding box center [103, 107] width 94 height 15
select select "0"
click at [56, 100] on select "Select Mobile Home Work Other" at bounding box center [103, 107] width 94 height 15
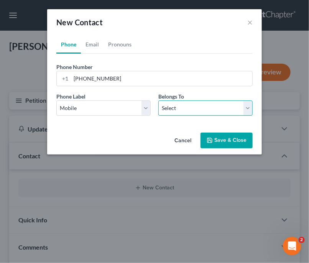
click at [171, 108] on select "Select Client Spouse Other" at bounding box center [205, 107] width 94 height 15
select select "0"
click at [158, 100] on select "Select Client Spouse Other" at bounding box center [205, 107] width 94 height 15
click at [98, 44] on link "Email" at bounding box center [92, 44] width 23 height 18
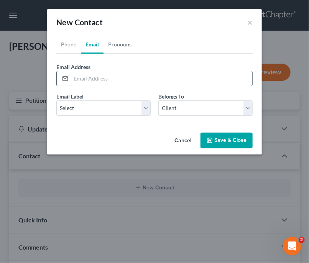
click at [106, 79] on input "email" at bounding box center [161, 78] width 181 height 15
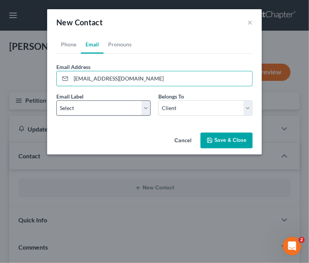
type input "[EMAIL_ADDRESS][DOMAIN_NAME]"
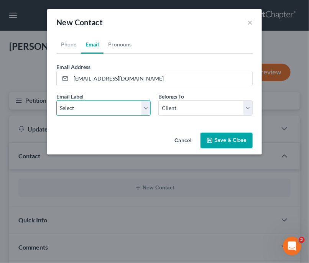
click at [106, 105] on select "Select Home Work Other" at bounding box center [103, 107] width 94 height 15
select select "0"
click at [56, 100] on select "Select Home Work Other" at bounding box center [103, 107] width 94 height 15
click at [71, 46] on link "Phone" at bounding box center [68, 44] width 25 height 18
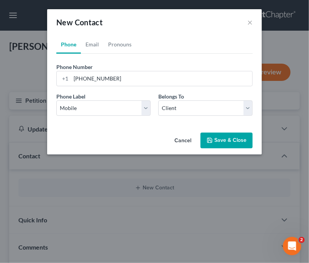
click at [219, 142] on button "Save & Close" at bounding box center [227, 141] width 52 height 16
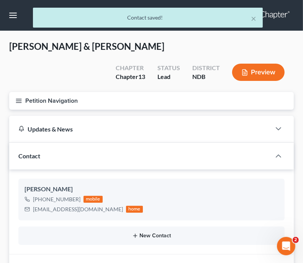
click at [171, 233] on button "New Contact" at bounding box center [152, 236] width 254 height 6
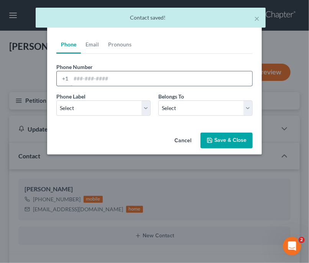
click at [127, 74] on input "tel" at bounding box center [161, 78] width 181 height 15
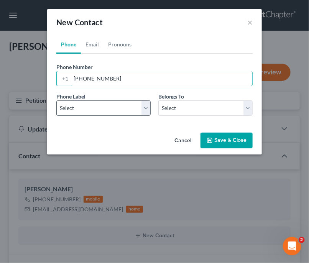
type input "[PHONE_NUMBER]"
click at [111, 109] on select "Select Mobile Home Work Other" at bounding box center [103, 107] width 94 height 15
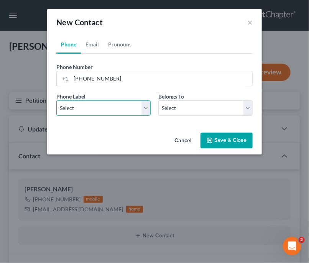
select select "0"
click at [56, 100] on select "Select Mobile Home Work Other" at bounding box center [103, 107] width 94 height 15
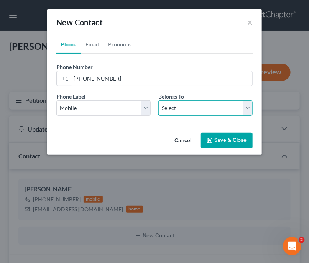
click at [193, 105] on select "Select Client Spouse Other" at bounding box center [205, 107] width 94 height 15
select select "1"
click at [158, 100] on select "Select Client Spouse Other" at bounding box center [205, 107] width 94 height 15
click at [216, 140] on button "Save & Close" at bounding box center [227, 141] width 52 height 16
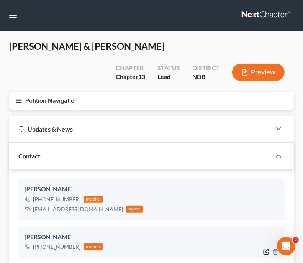
click at [265, 249] on icon "button" at bounding box center [267, 252] width 6 height 6
select select "0"
select select "1"
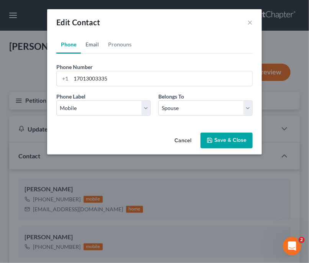
drag, startPoint x: 96, startPoint y: 43, endPoint x: 121, endPoint y: 92, distance: 56.1
click at [96, 43] on link "Email" at bounding box center [92, 44] width 23 height 18
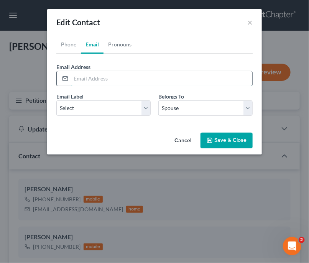
click at [117, 77] on input "email" at bounding box center [161, 78] width 181 height 15
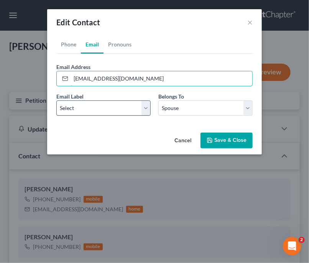
type input "[EMAIL_ADDRESS][DOMAIN_NAME]"
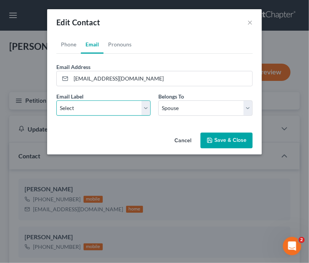
click at [109, 107] on select "Select Home Work Other" at bounding box center [103, 107] width 94 height 15
select select "0"
click at [56, 100] on select "Select Home Work Other" at bounding box center [103, 107] width 94 height 15
click at [218, 137] on button "Save & Close" at bounding box center [227, 141] width 52 height 16
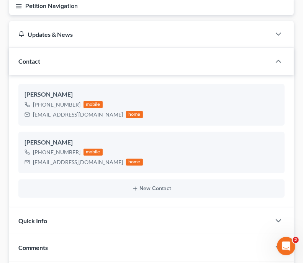
scroll to position [184, 0]
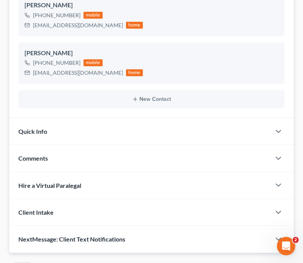
click at [218, 118] on div "Quick Info" at bounding box center [140, 131] width 262 height 26
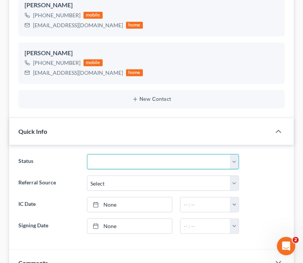
click at [221, 154] on select "Discharged Discharged & Reported Discharge Litigation Dismissal Notice Dismisse…" at bounding box center [163, 161] width 152 height 15
select select "9"
click at [87, 154] on select "Discharged Discharged & Reported Discharge Litigation Dismissal Notice Dismisse…" at bounding box center [163, 161] width 152 height 15
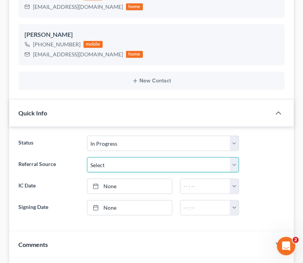
click at [186, 164] on select "Select Word Of Mouth Previous Clients Direct Mail Website Google Search Modern …" at bounding box center [163, 164] width 152 height 15
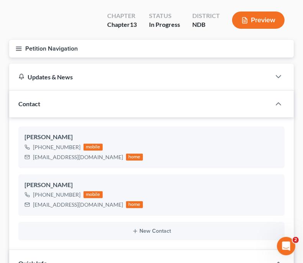
scroll to position [0, 0]
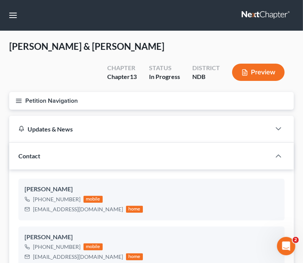
click at [64, 100] on button "Petition Navigation" at bounding box center [151, 101] width 285 height 18
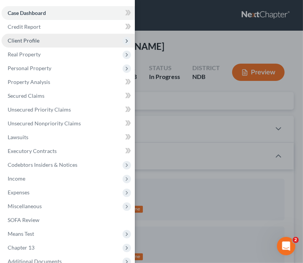
click at [43, 42] on span "Client Profile" at bounding box center [68, 41] width 133 height 14
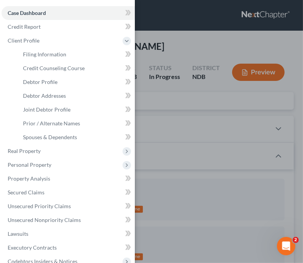
click at [175, 30] on div "Case Dashboard Payments Invoices Payments Payments Credit Report Client Profile" at bounding box center [151, 131] width 303 height 263
